Goal: Task Accomplishment & Management: Complete application form

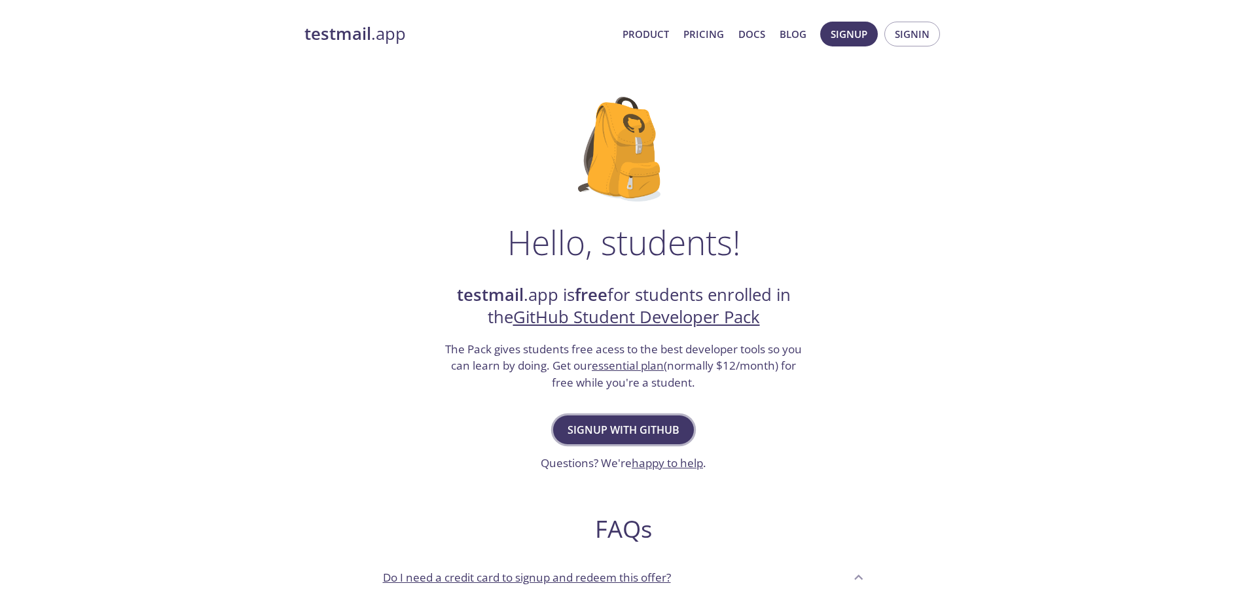
click at [657, 429] on span "Signup with GitHub" at bounding box center [624, 430] width 112 height 18
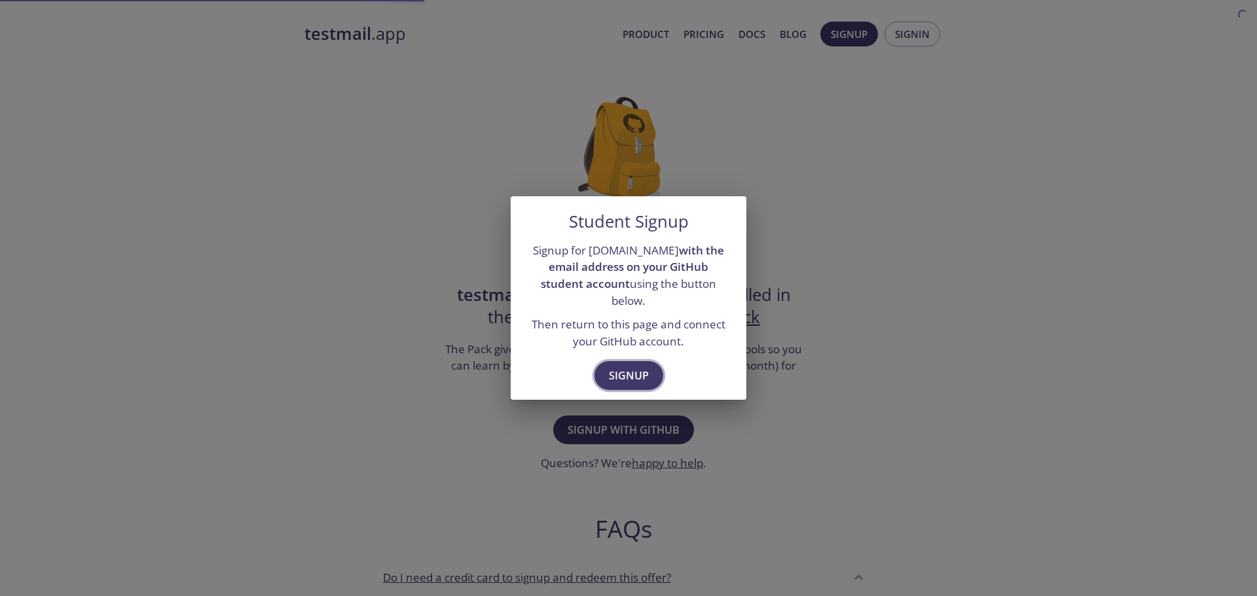
click at [631, 368] on span "Signup" at bounding box center [629, 376] width 40 height 18
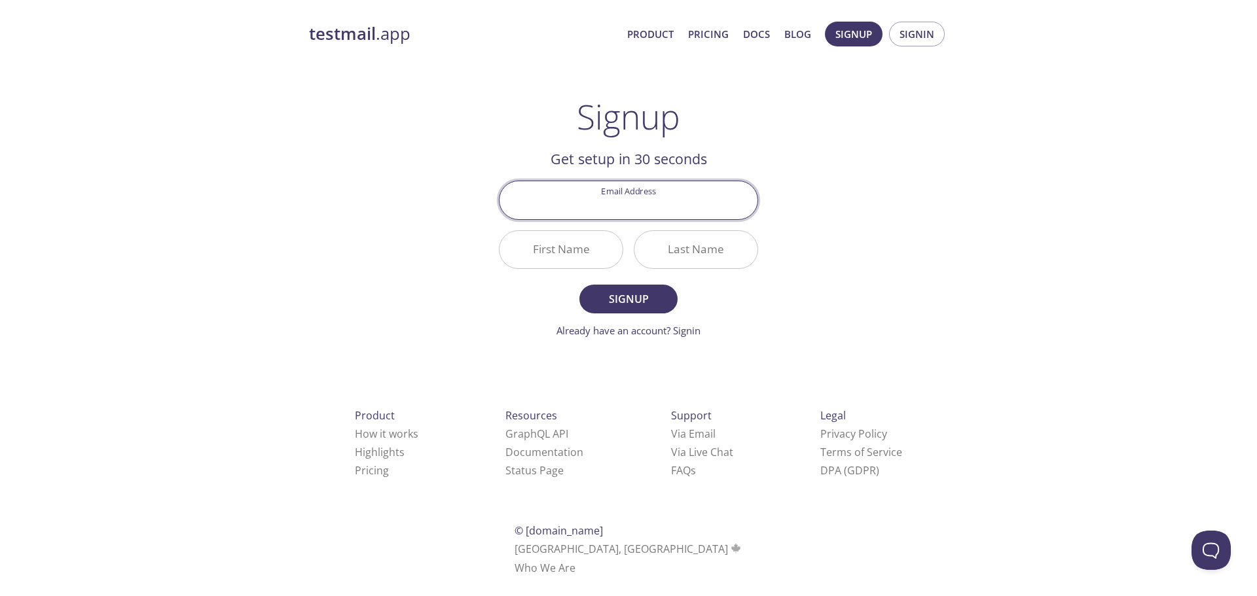
type input "n"
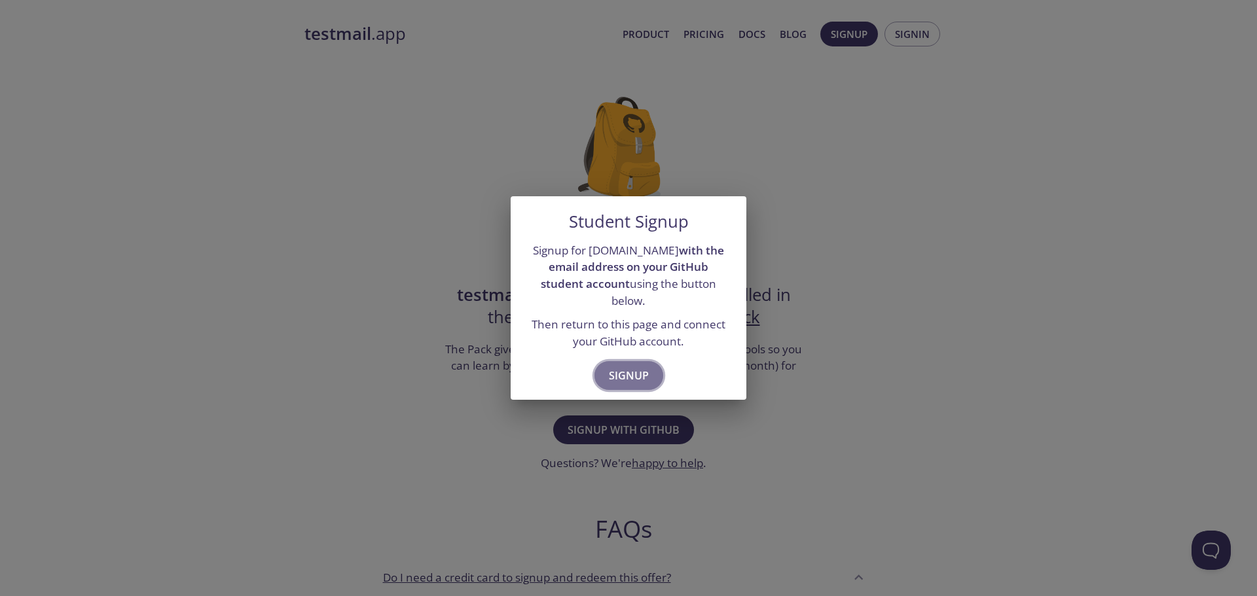
click at [649, 363] on button "Signup" at bounding box center [628, 375] width 69 height 29
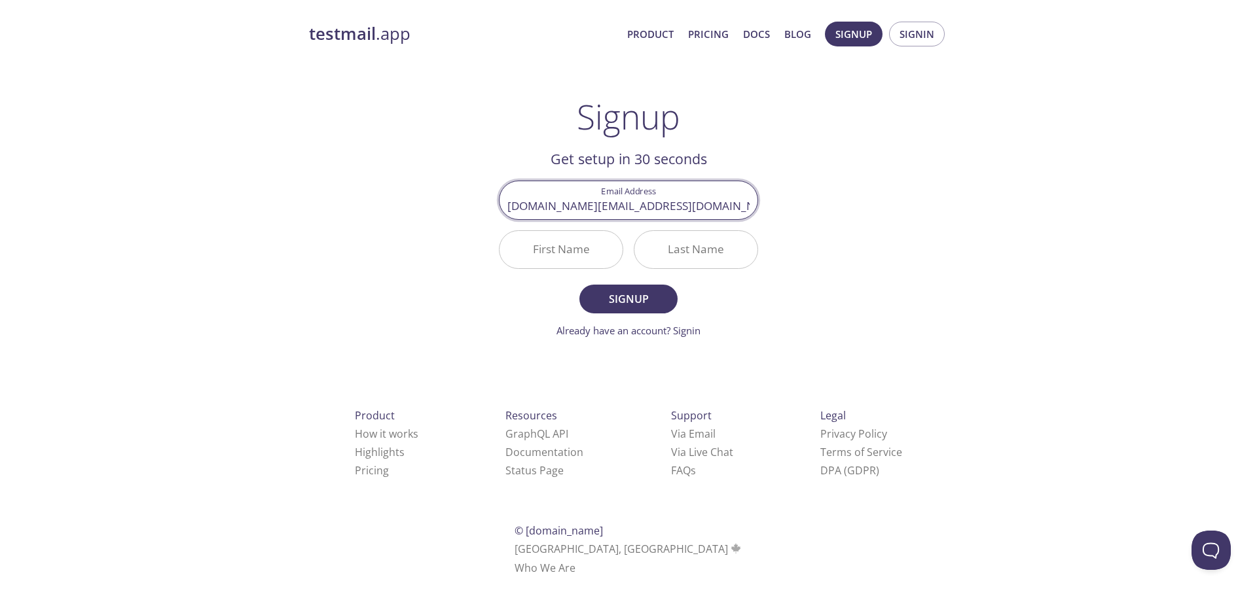
type input "brunoalvesbezerra.ba@gmail.com"
type input "Bruno"
type input "Bezerra"
click at [579, 285] on button "Signup" at bounding box center [628, 299] width 98 height 29
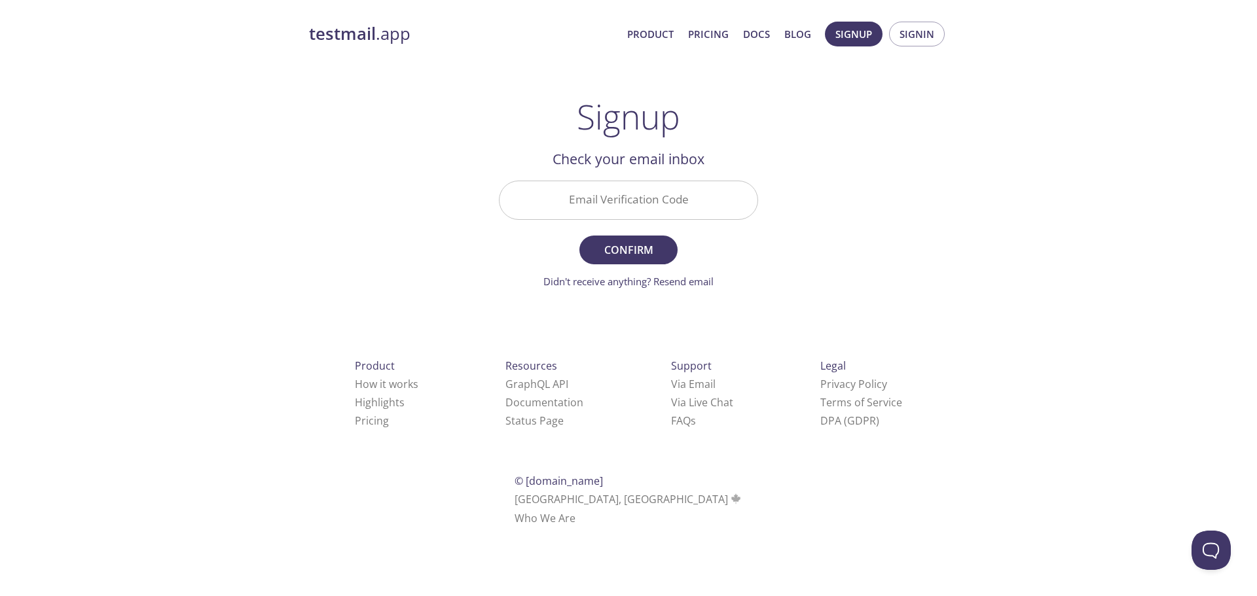
click at [617, 210] on input "Email Verification Code" at bounding box center [629, 199] width 258 height 37
paste input "PV3PH3S"
type input "PV3PH3S"
click at [623, 249] on span "Confirm" at bounding box center [628, 250] width 69 height 18
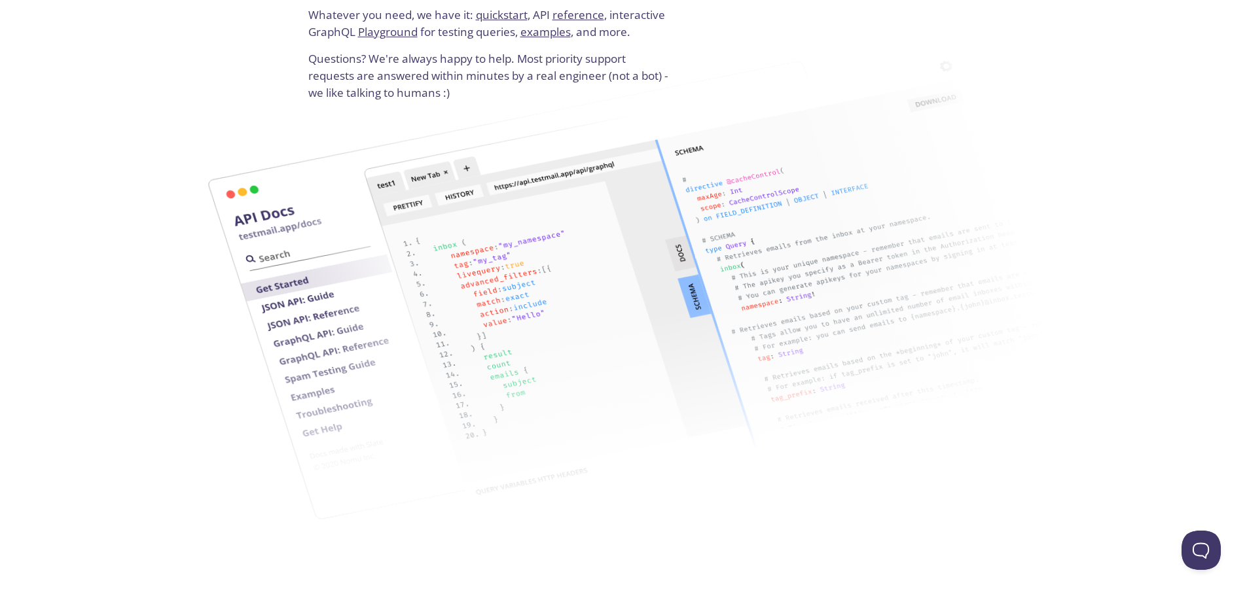
scroll to position [1833, 0]
